Goal: Task Accomplishment & Management: Manage account settings

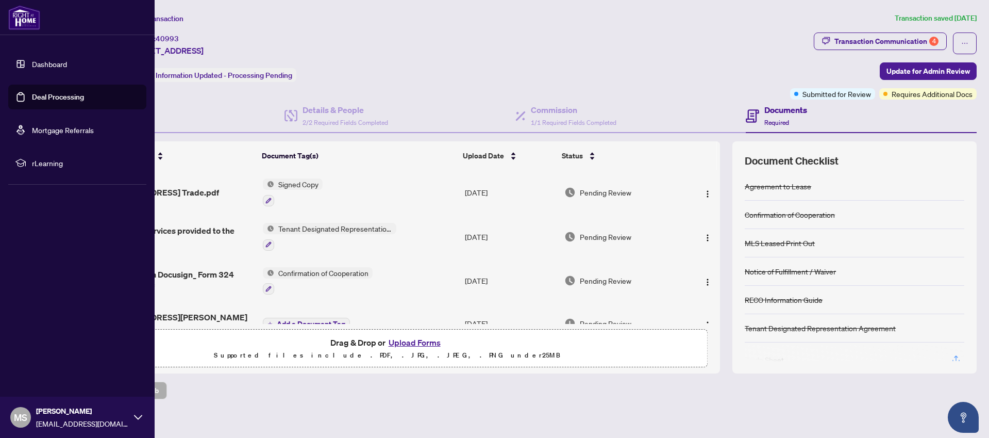
click at [32, 93] on link "Deal Processing" at bounding box center [58, 96] width 52 height 9
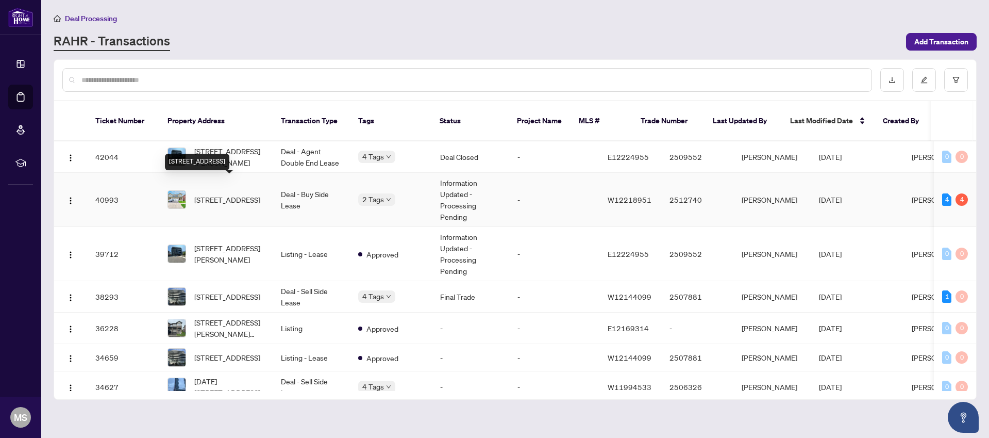
click at [235, 194] on span "[STREET_ADDRESS]" at bounding box center [227, 199] width 66 height 11
